Goal: Task Accomplishment & Management: Complete application form

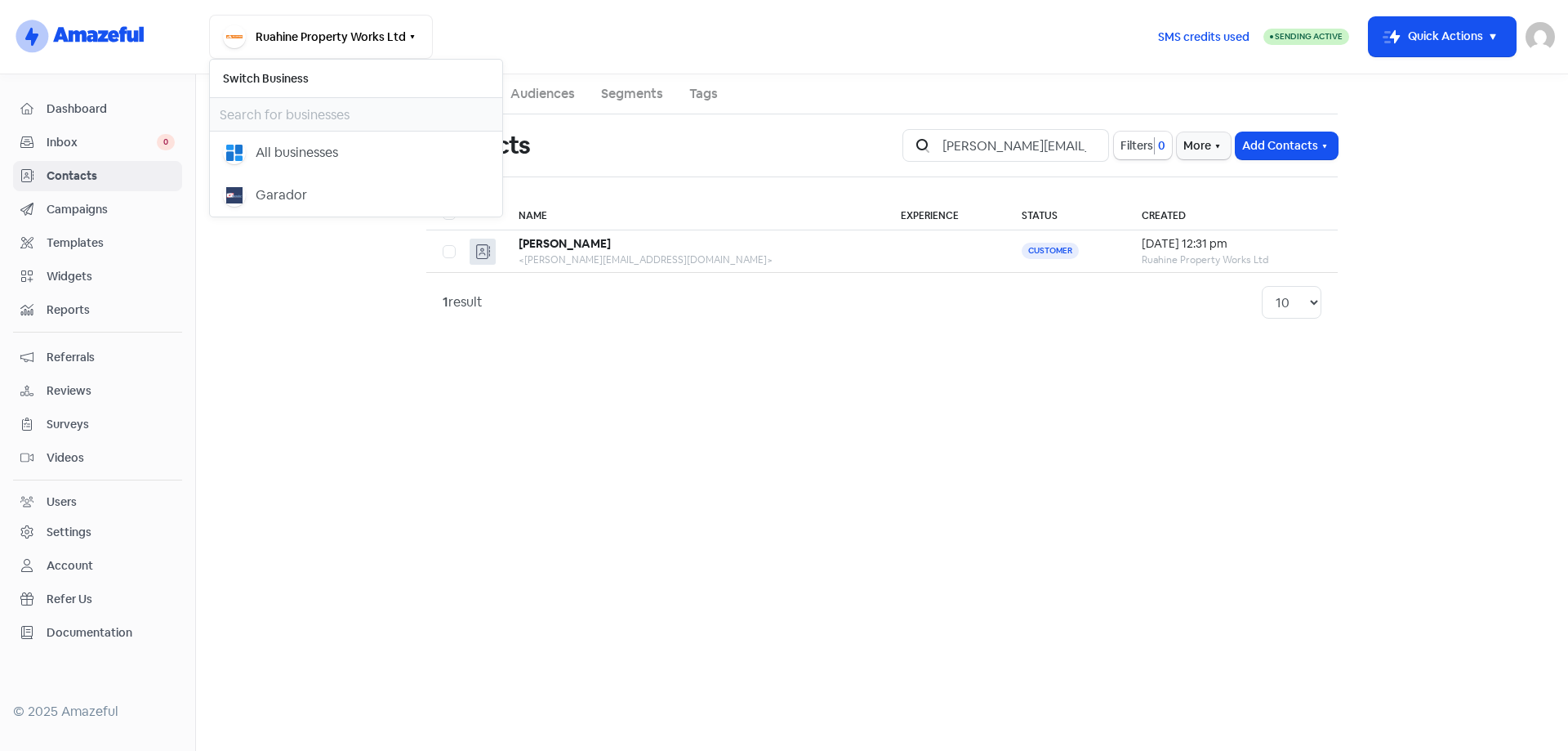
click at [275, 194] on div "Garador" at bounding box center [281, 195] width 52 height 20
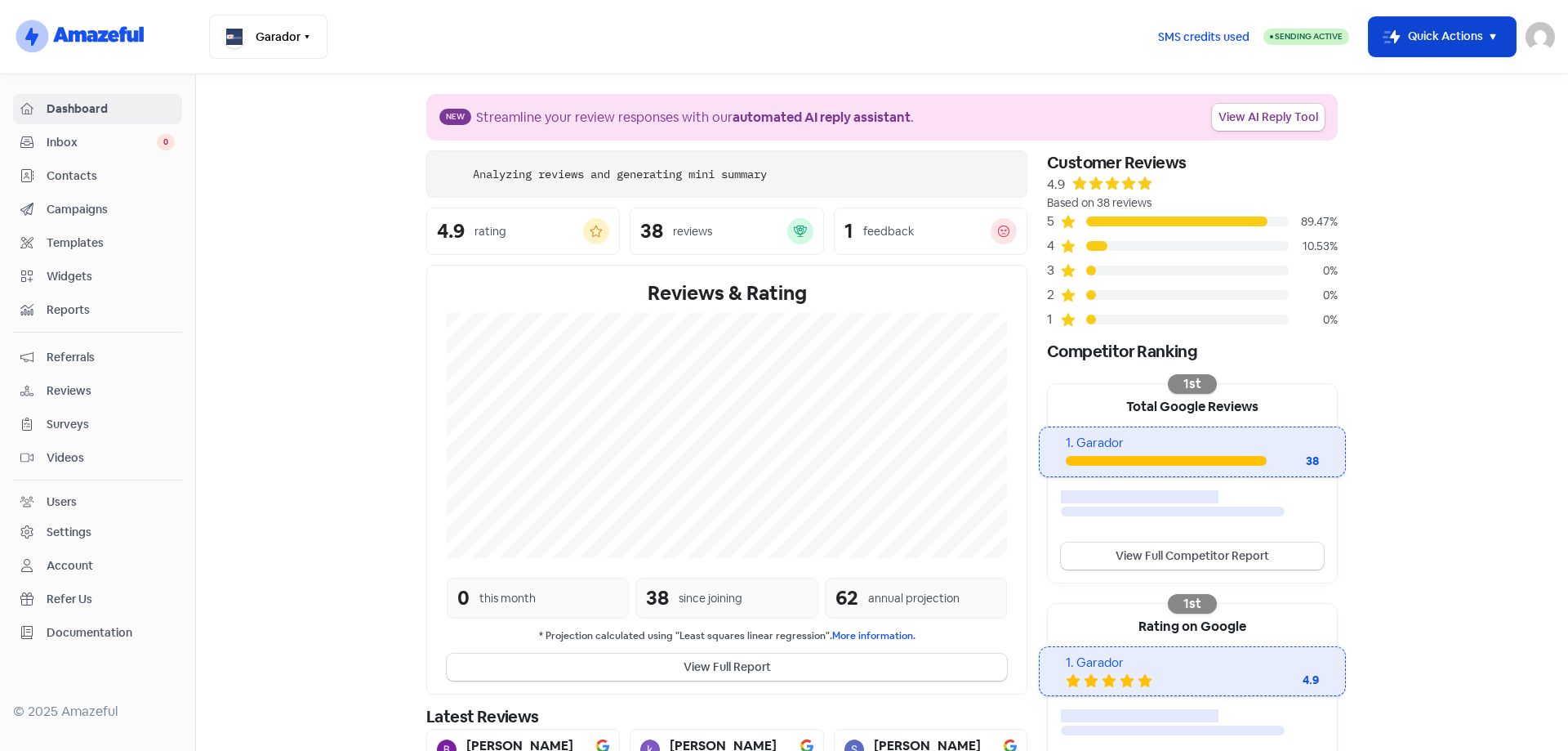
click at [1480, 34] on button "Icon For Thunder-move Quick Actions" at bounding box center [1441, 36] width 147 height 39
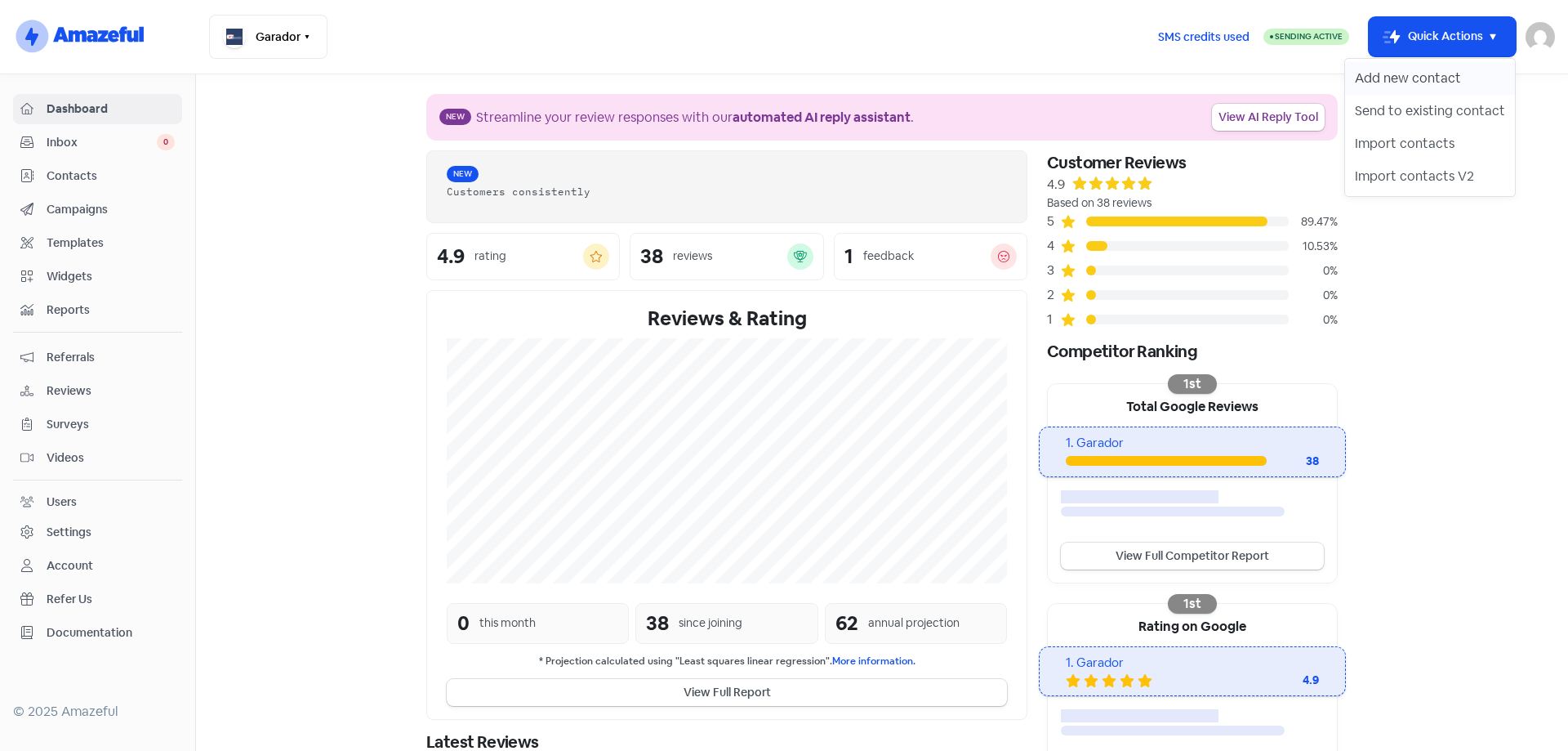
click at [1417, 79] on button "Add new contact" at bounding box center [1429, 78] width 169 height 33
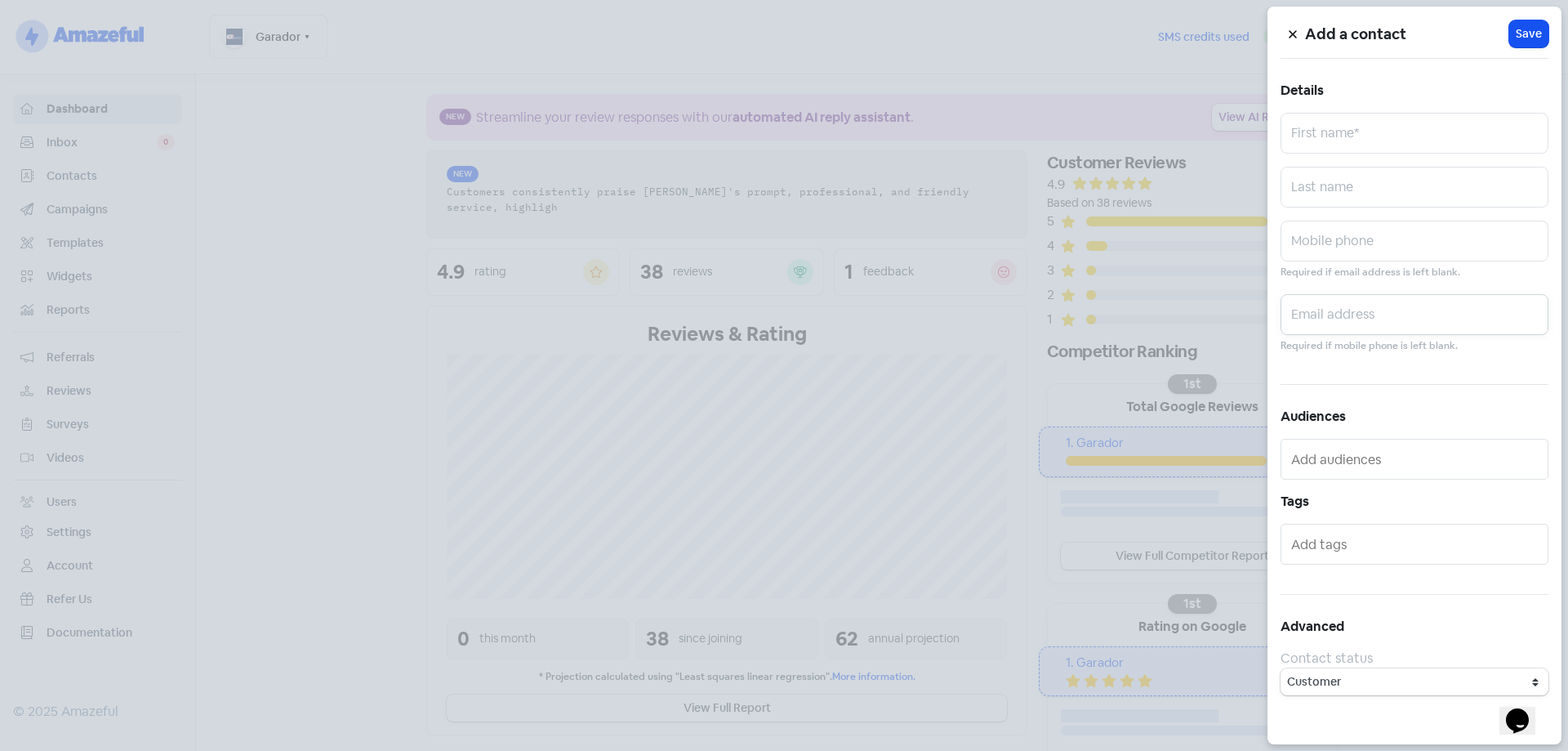
click at [1375, 319] on input "text" at bounding box center [1414, 314] width 268 height 41
paste input "[EMAIL_ADDRESS][DOMAIN_NAME]"
type input "[EMAIL_ADDRESS][DOMAIN_NAME]"
click at [1359, 123] on input "text" at bounding box center [1414, 133] width 268 height 41
type input "Karina"
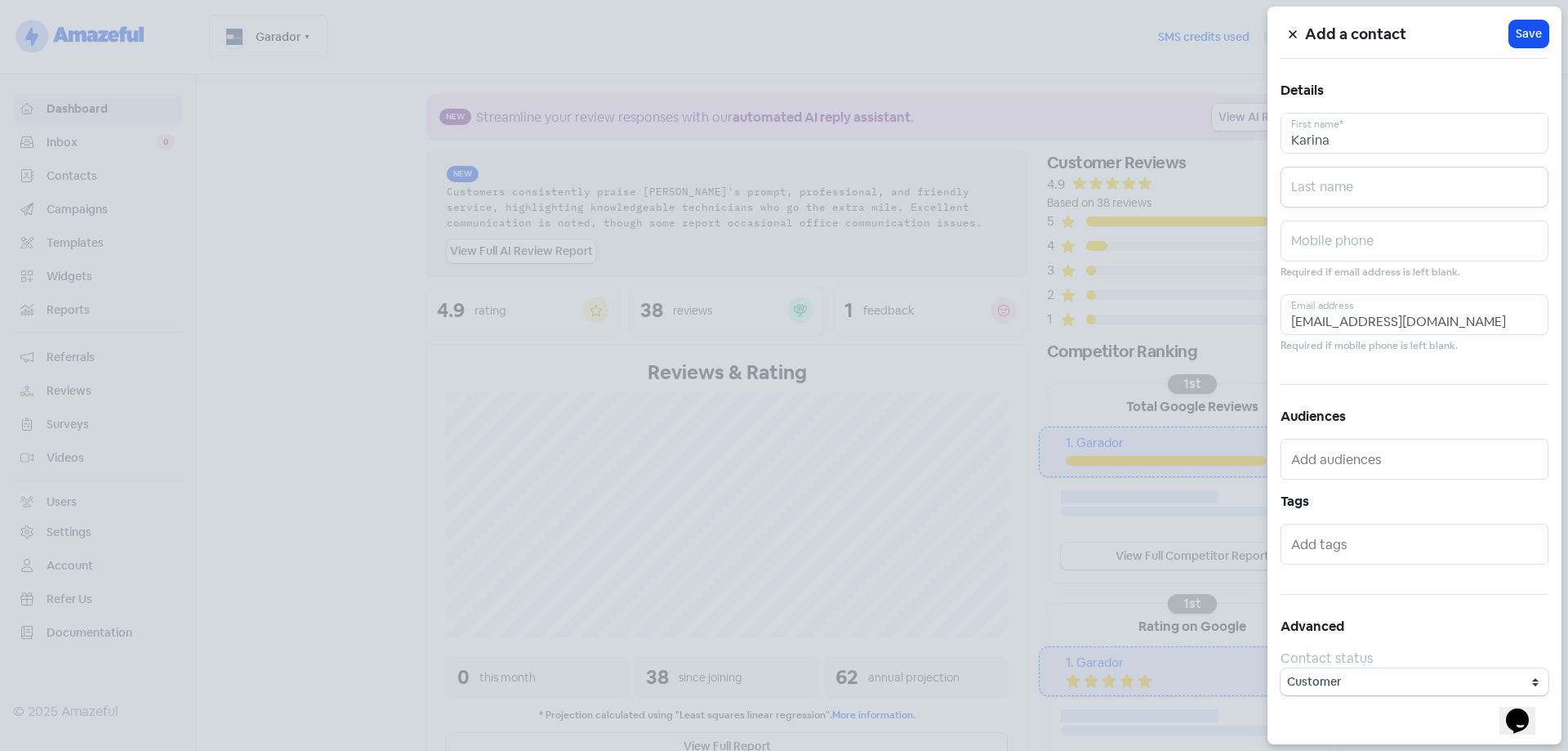
click at [1370, 193] on input "text" at bounding box center [1414, 187] width 268 height 41
type input "Whiteside"
click at [1539, 33] on span "Save" at bounding box center [1529, 33] width 26 height 17
